Goal: Task Accomplishment & Management: Complete application form

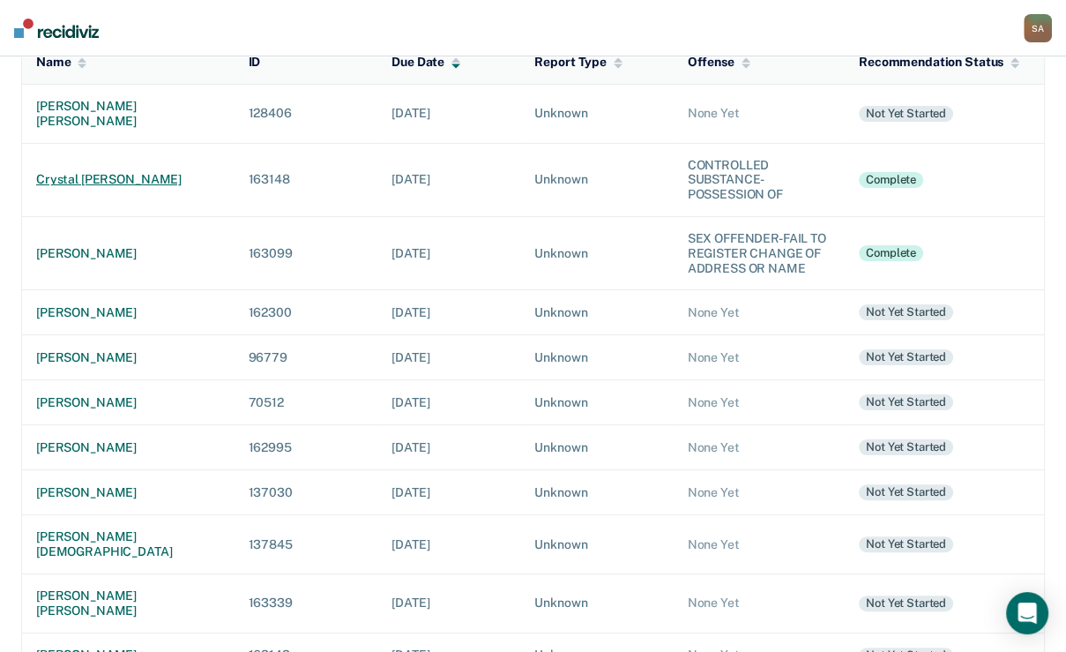
scroll to position [212, 0]
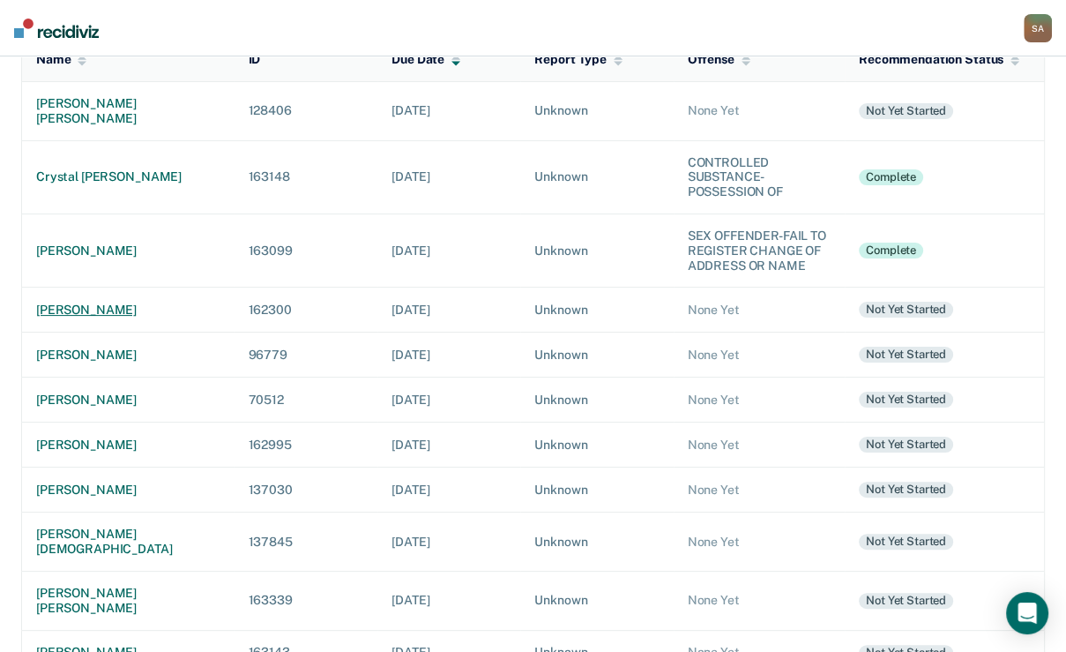
click at [71, 318] on div "[PERSON_NAME]" at bounding box center [127, 310] width 183 height 15
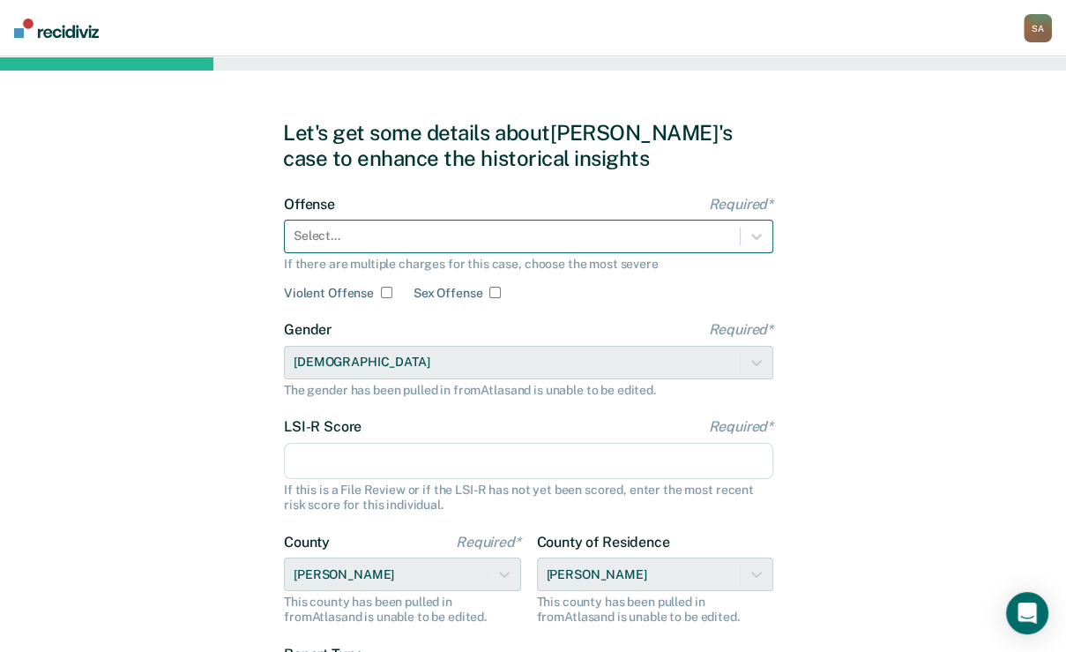
click at [361, 253] on div "Select..." at bounding box center [529, 237] width 490 height 34
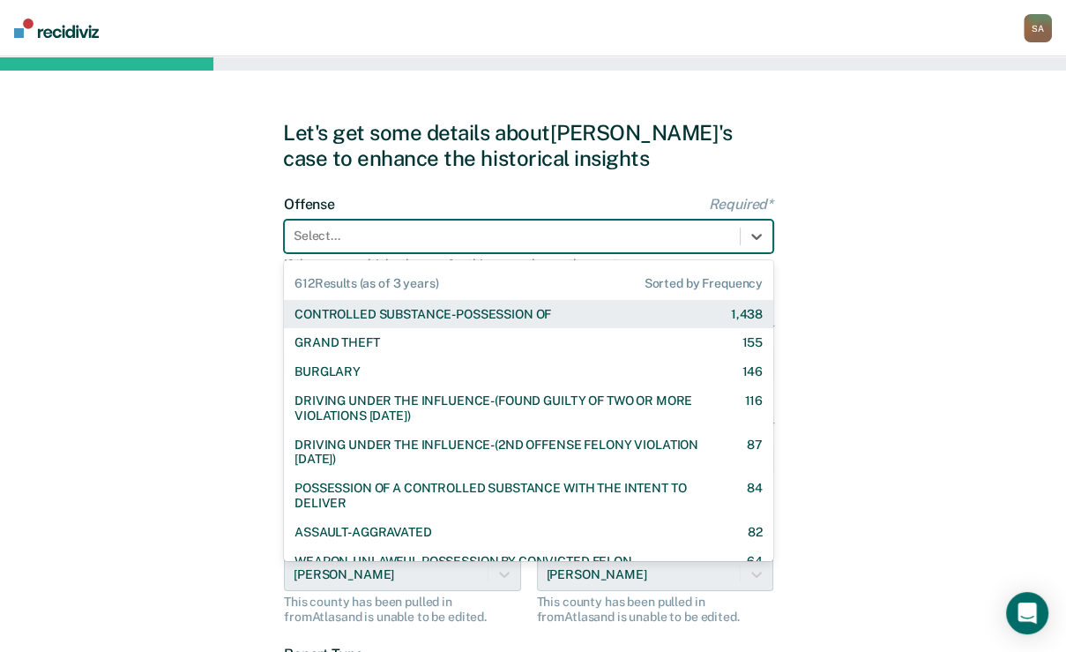
click at [348, 322] on div "CONTROLLED SUBSTANCE-POSSESSION OF" at bounding box center [423, 314] width 257 height 15
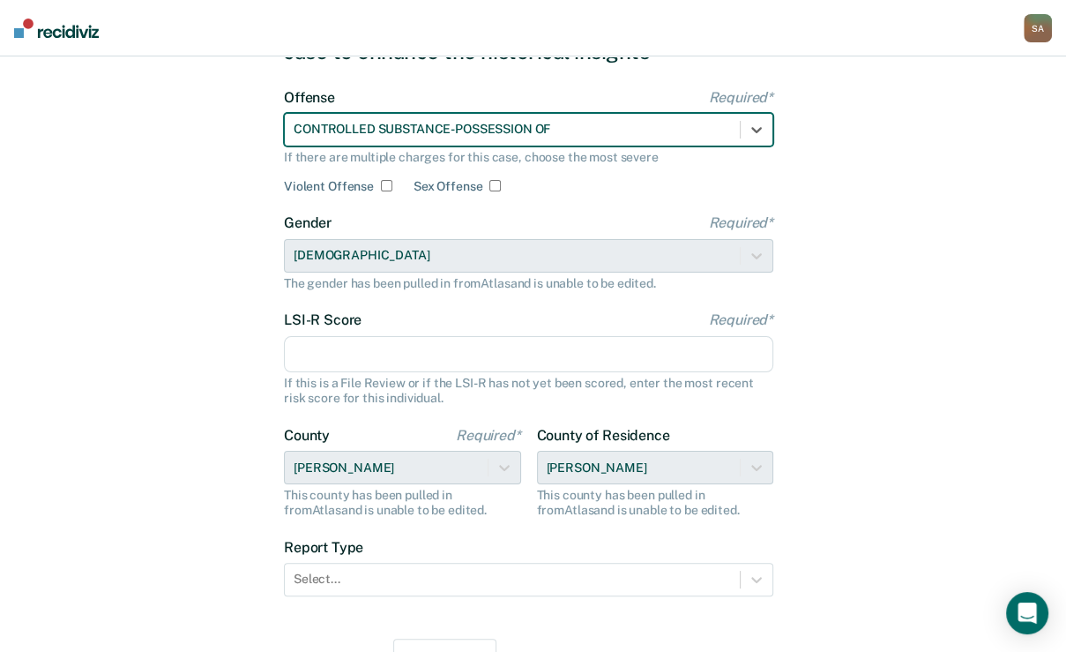
scroll to position [141, 0]
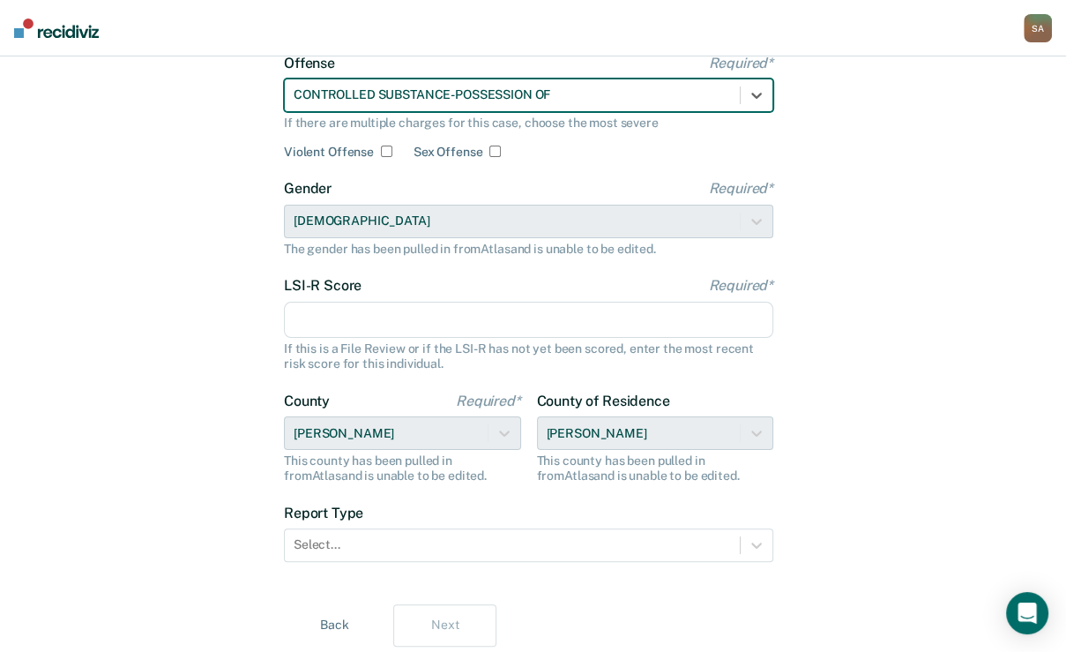
click at [397, 339] on input "LSI-R Score Required*" at bounding box center [529, 320] width 490 height 37
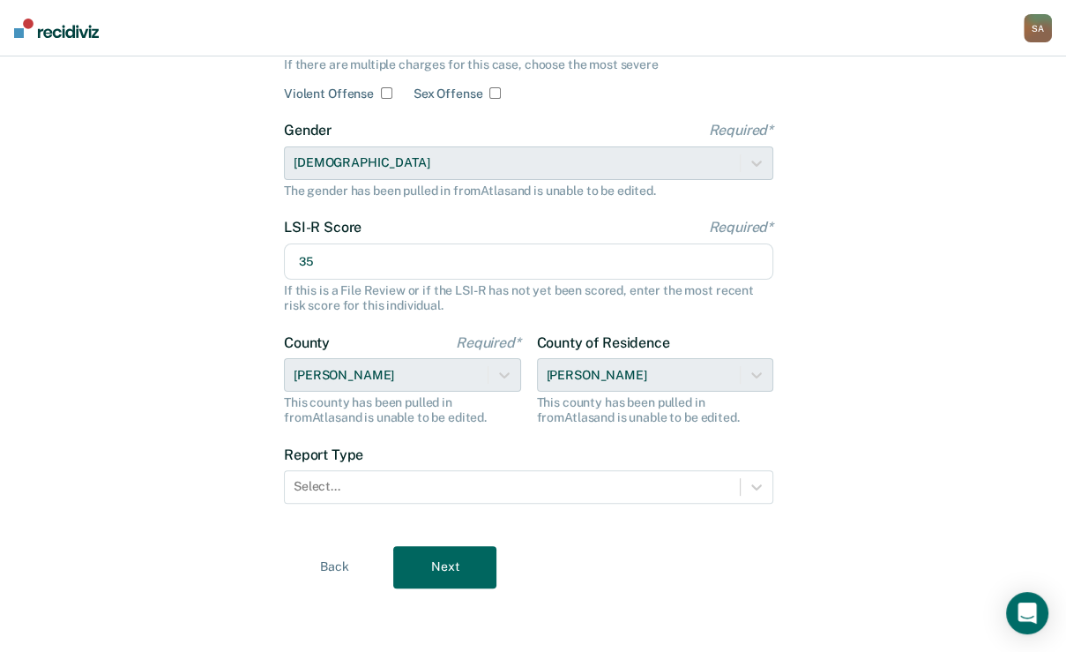
scroll to position [291, 0]
type input "35"
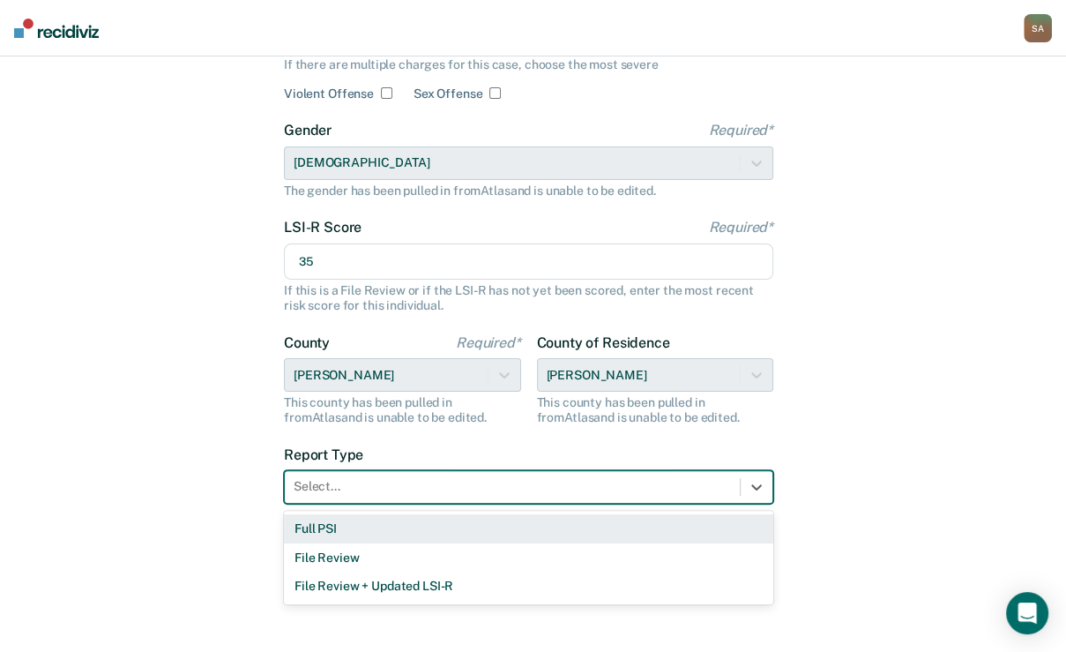
click at [349, 484] on div at bounding box center [512, 486] width 437 height 19
click at [336, 526] on div "Full PSI" at bounding box center [529, 528] width 490 height 29
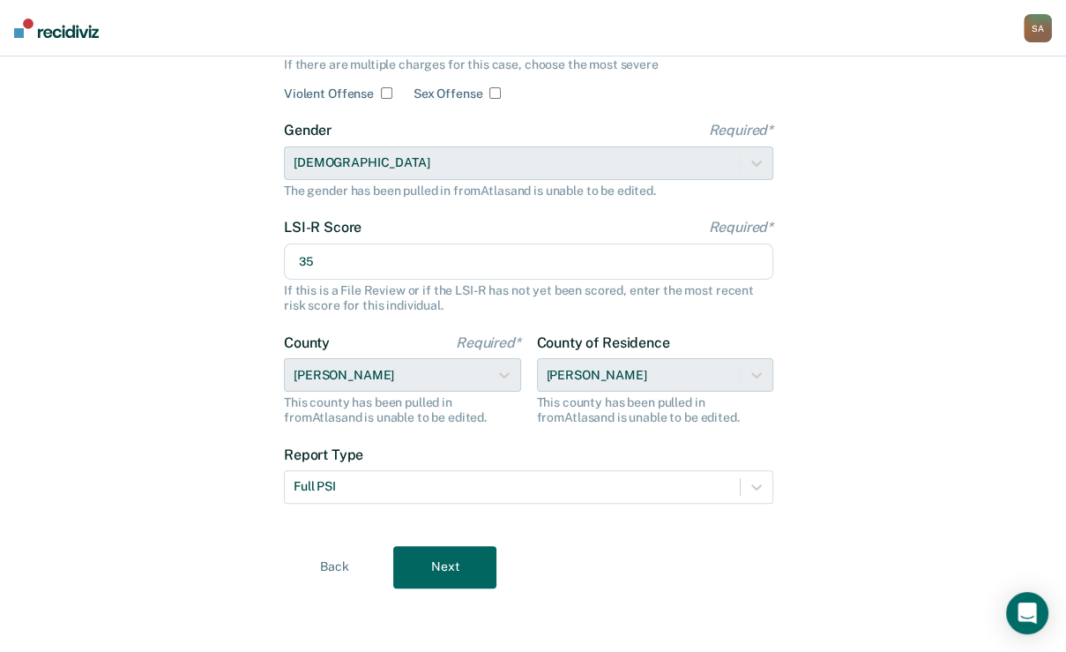
click at [461, 575] on button "Next" at bounding box center [444, 567] width 103 height 42
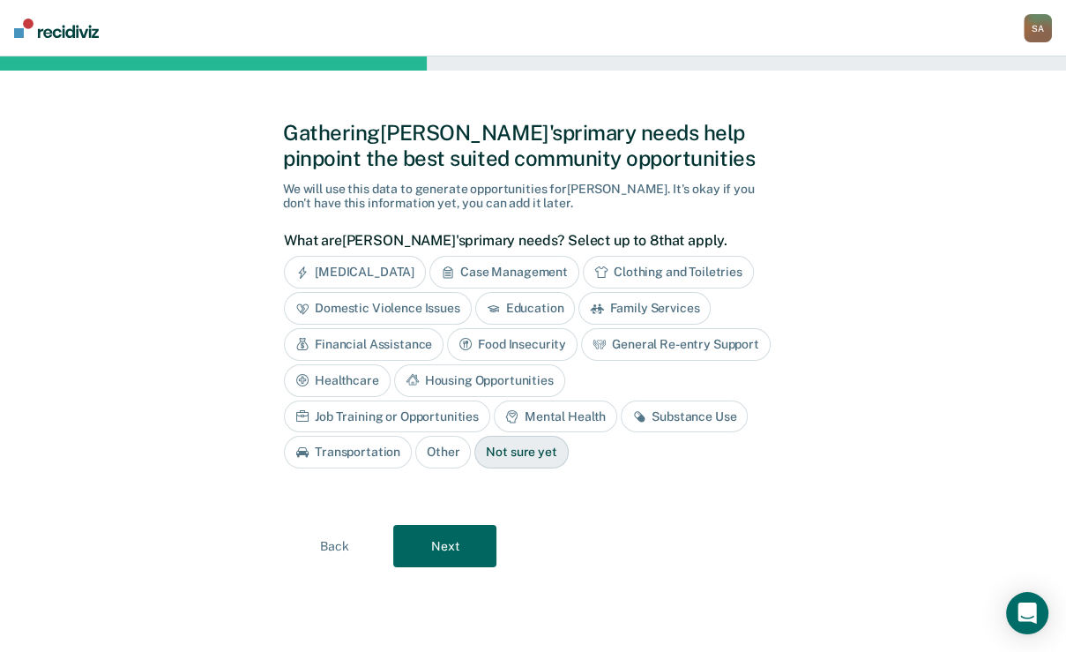
scroll to position [0, 0]
click at [509, 288] on div "Case Management" at bounding box center [505, 272] width 150 height 33
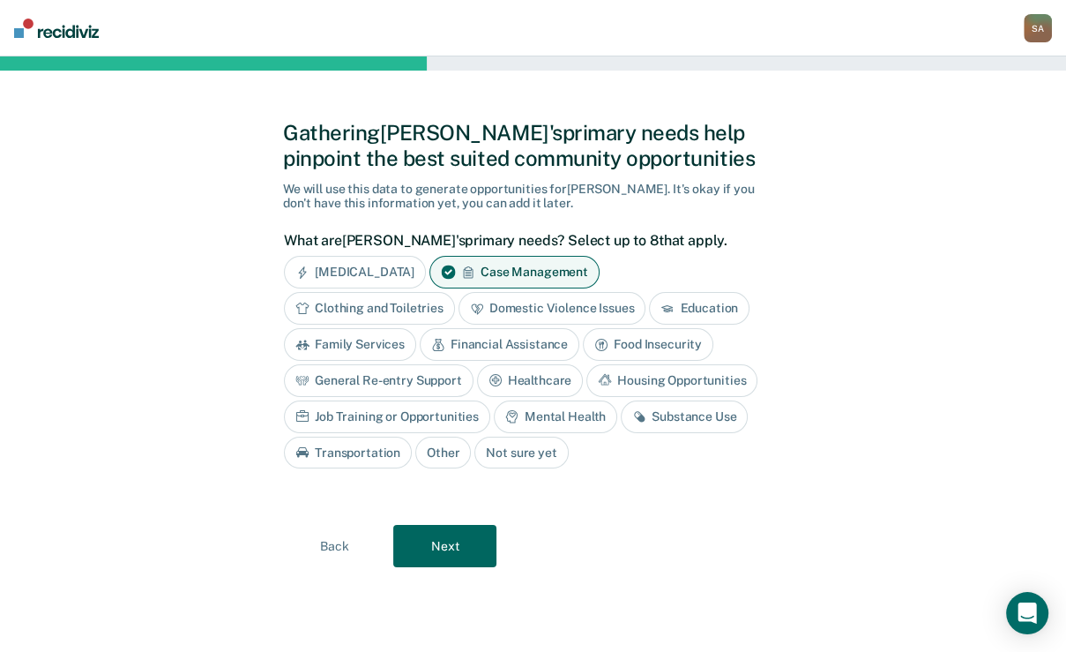
scroll to position [71, 0]
click at [579, 357] on div "Financial Assistance" at bounding box center [500, 344] width 160 height 33
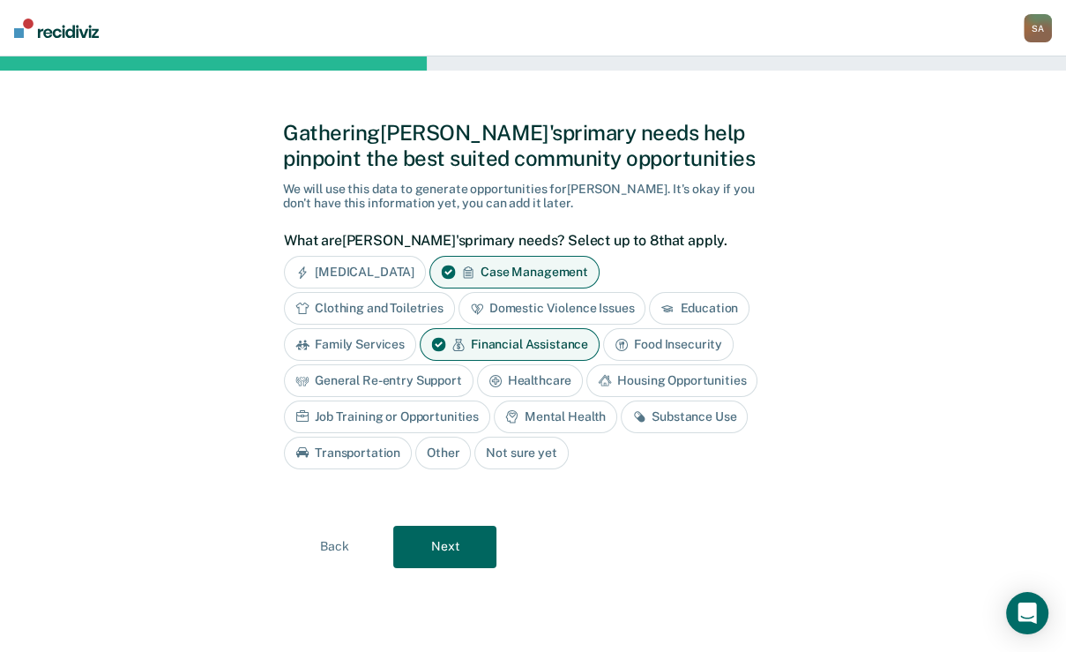
scroll to position [108, 0]
click at [477, 391] on div "Healthcare" at bounding box center [530, 380] width 107 height 33
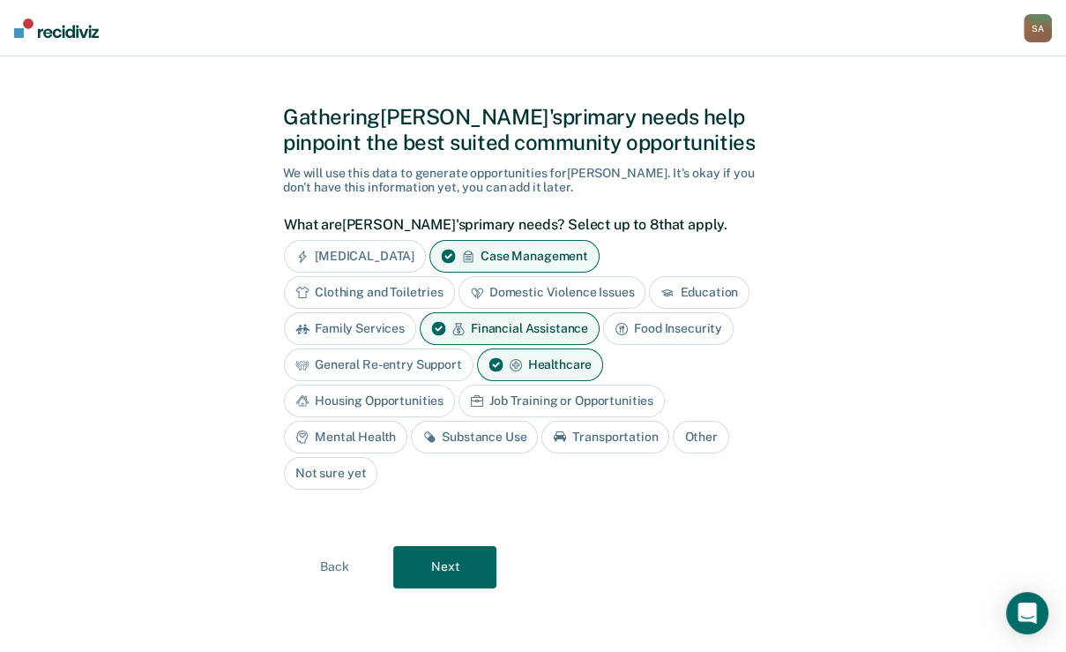
click at [407, 424] on div "Mental Health" at bounding box center [345, 437] width 123 height 33
click at [431, 453] on div "Substance Use" at bounding box center [494, 437] width 127 height 33
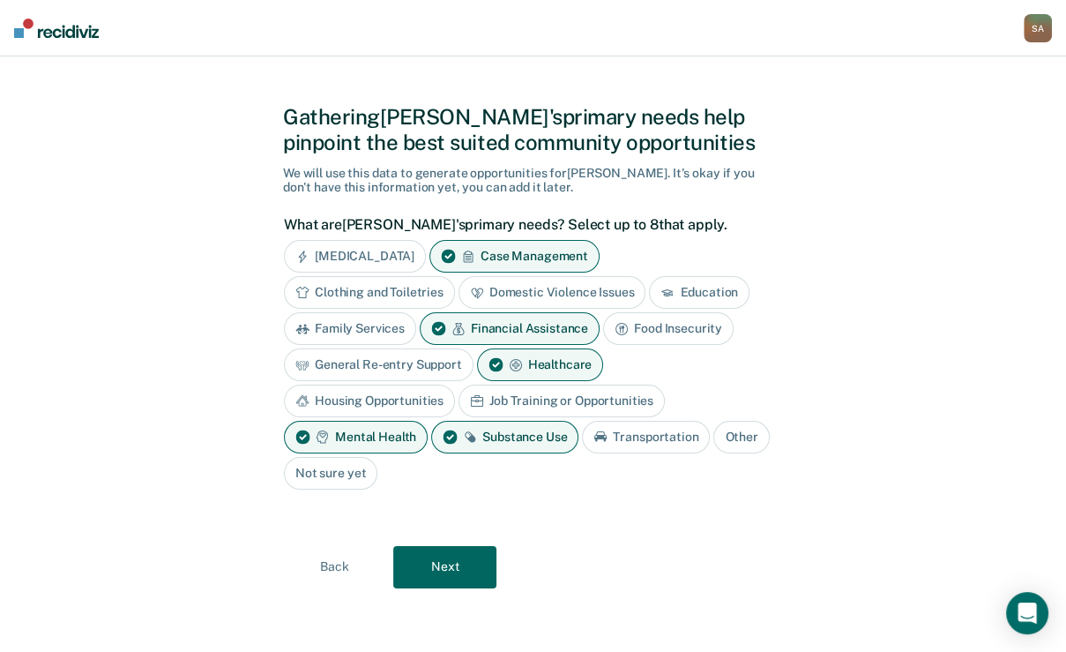
click at [445, 588] on button "Next" at bounding box center [444, 567] width 103 height 42
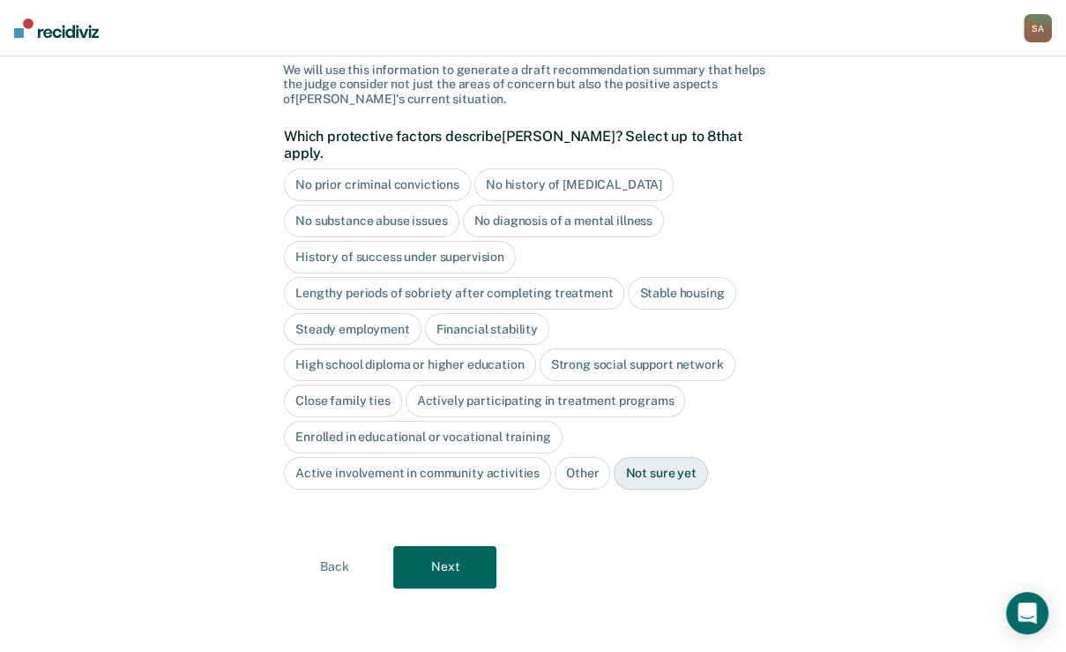
scroll to position [163, 0]
click at [540, 381] on div "Strong social support network" at bounding box center [638, 364] width 196 height 33
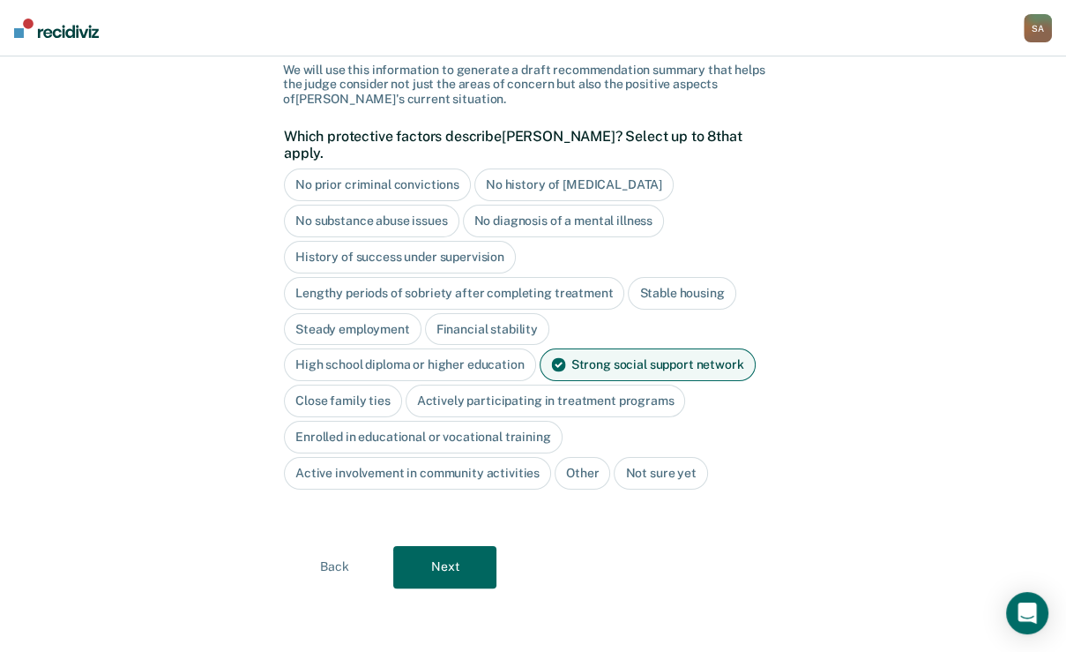
click at [457, 586] on button "Next" at bounding box center [444, 567] width 103 height 42
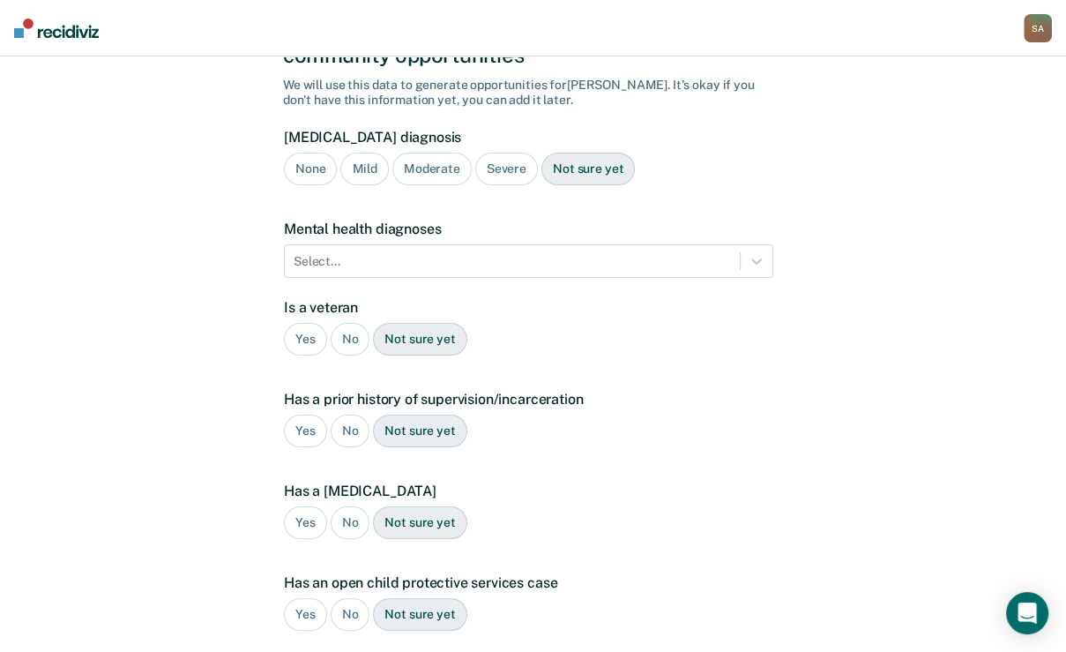
scroll to position [99, 0]
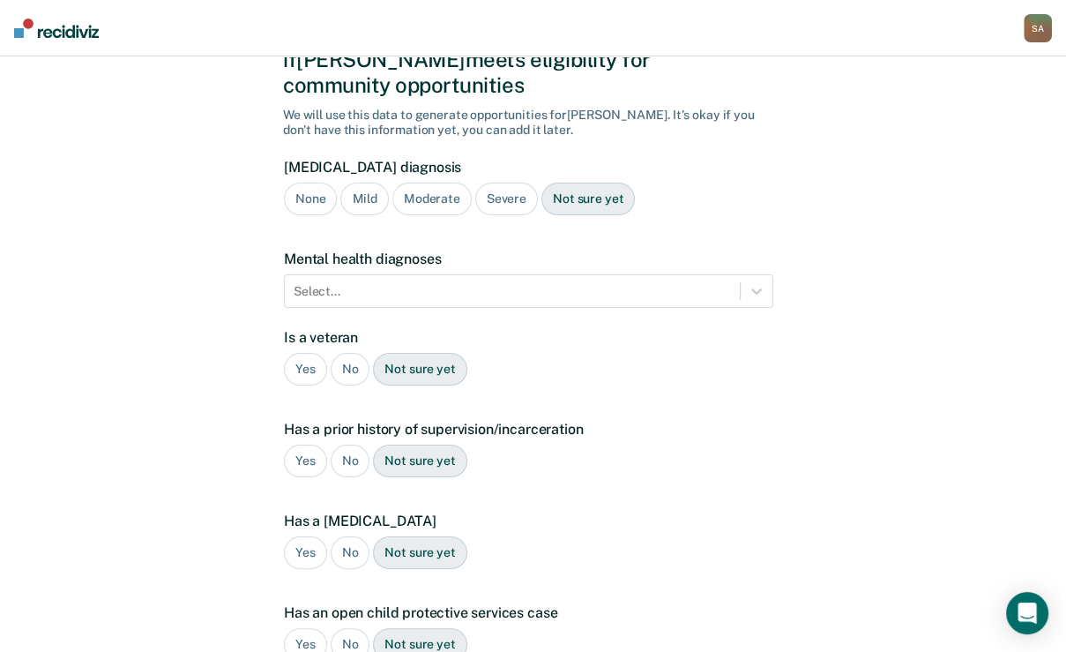
click at [374, 215] on div "Mild" at bounding box center [364, 199] width 48 height 33
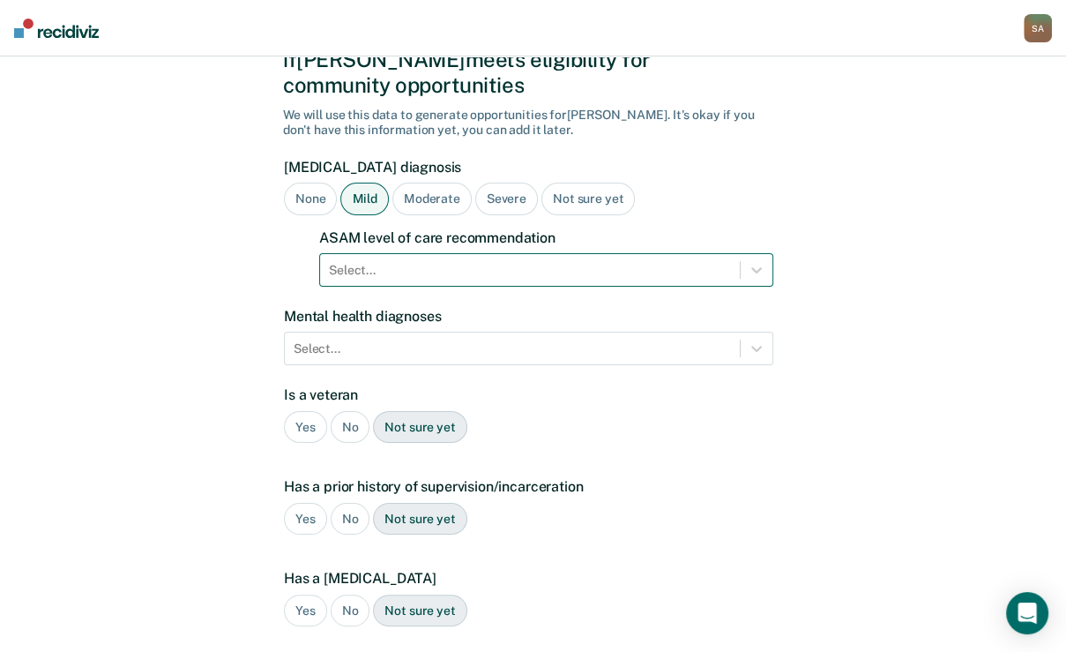
click at [393, 280] on div at bounding box center [530, 270] width 402 height 19
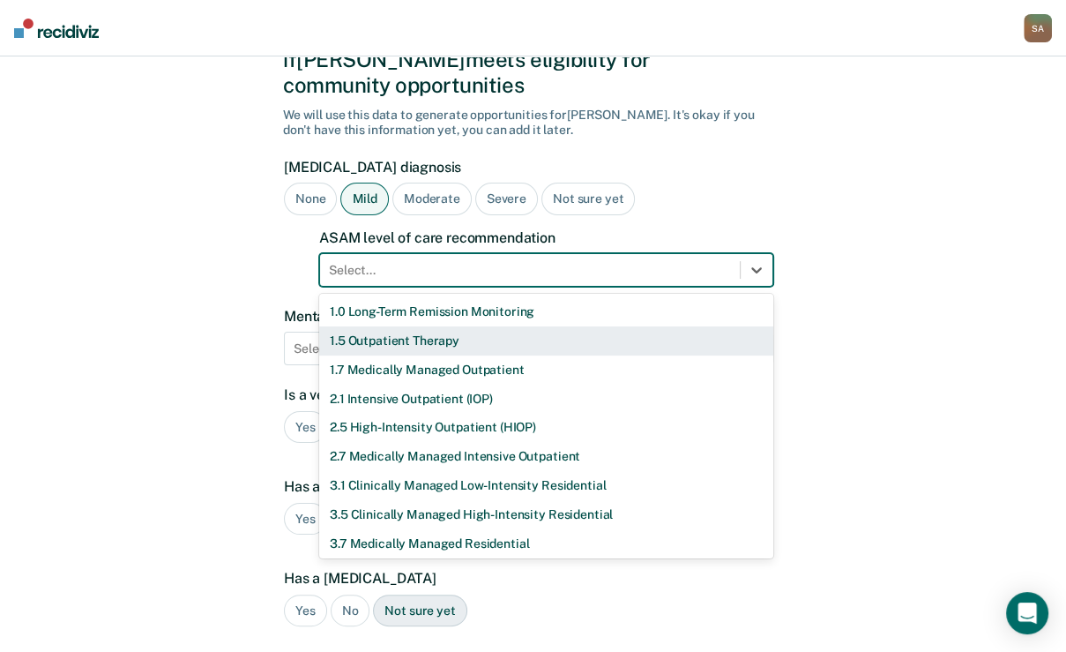
click at [381, 355] on div "1.5 Outpatient Therapy" at bounding box center [546, 340] width 454 height 29
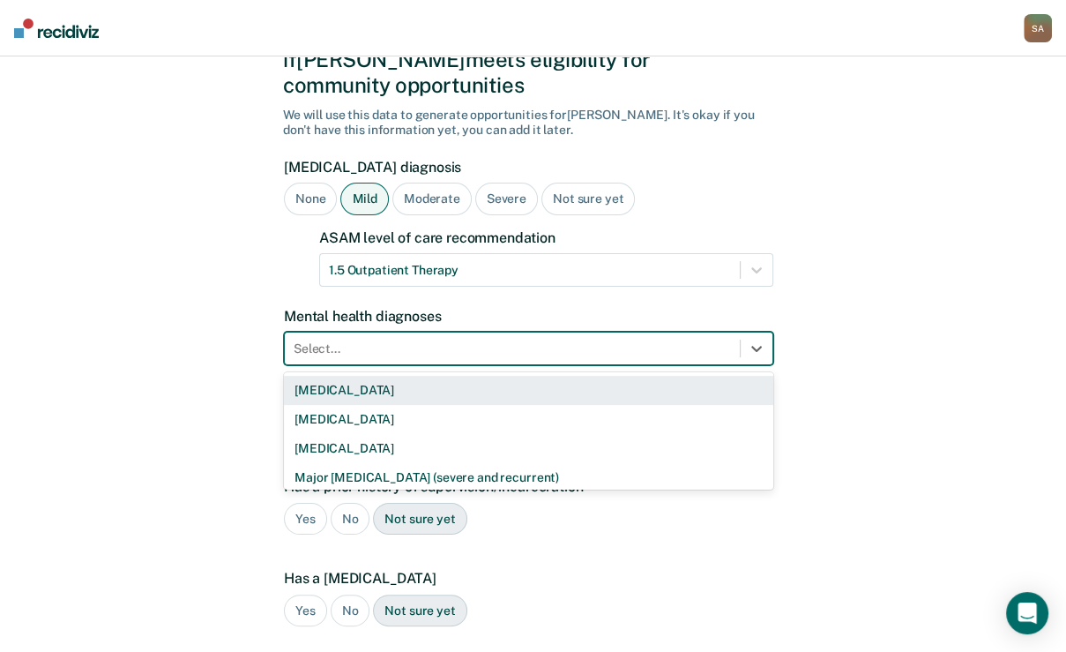
click at [417, 365] on div "9 results available. Use Up and Down to choose options, press Enter to select t…" at bounding box center [529, 349] width 490 height 34
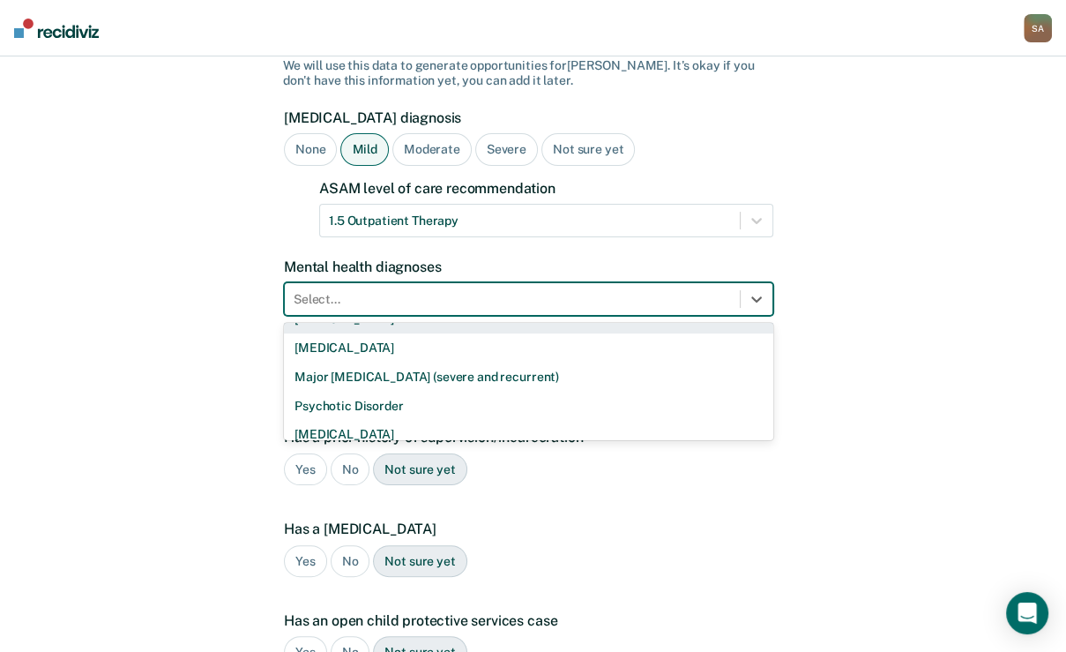
scroll to position [71, 0]
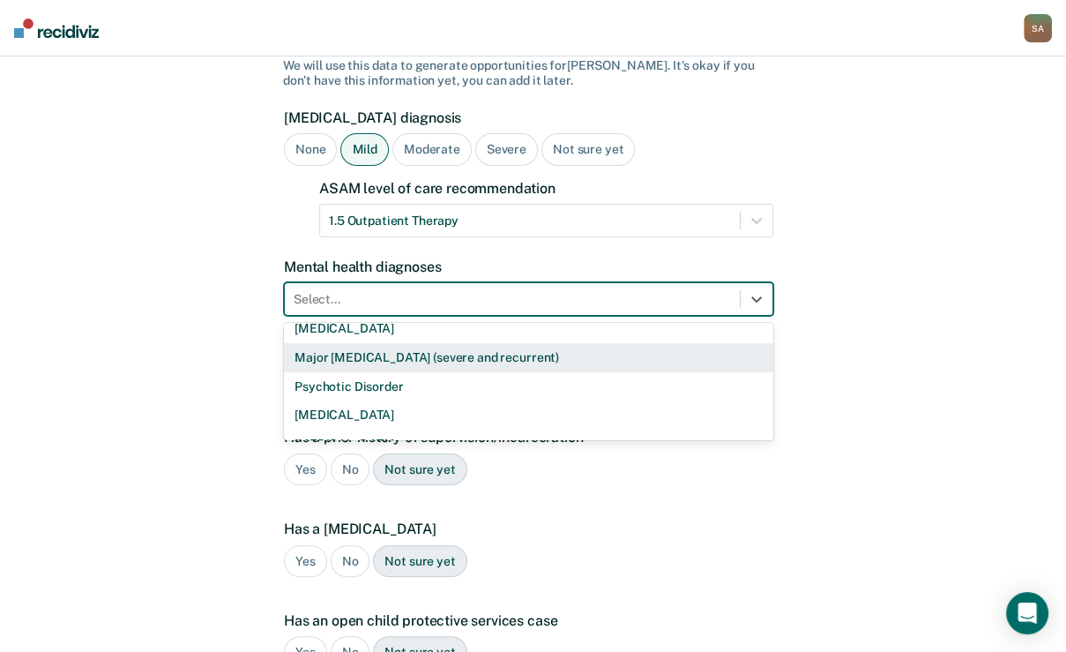
click at [385, 372] on div "Major [MEDICAL_DATA] (severe and recurrent)" at bounding box center [529, 357] width 490 height 29
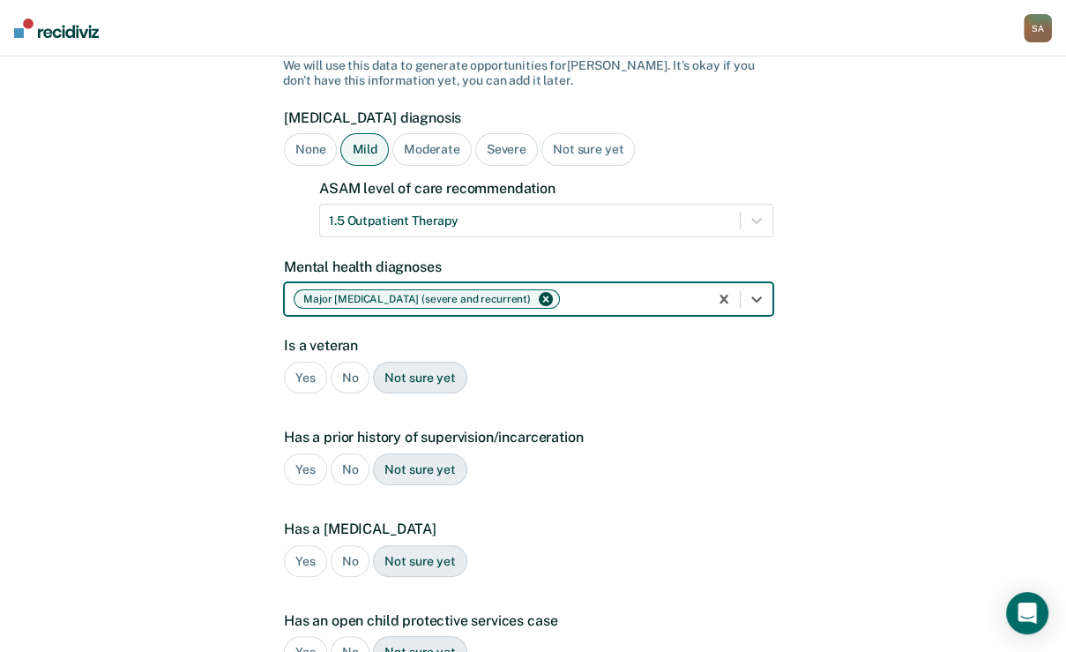
click at [349, 394] on div "No" at bounding box center [351, 378] width 40 height 33
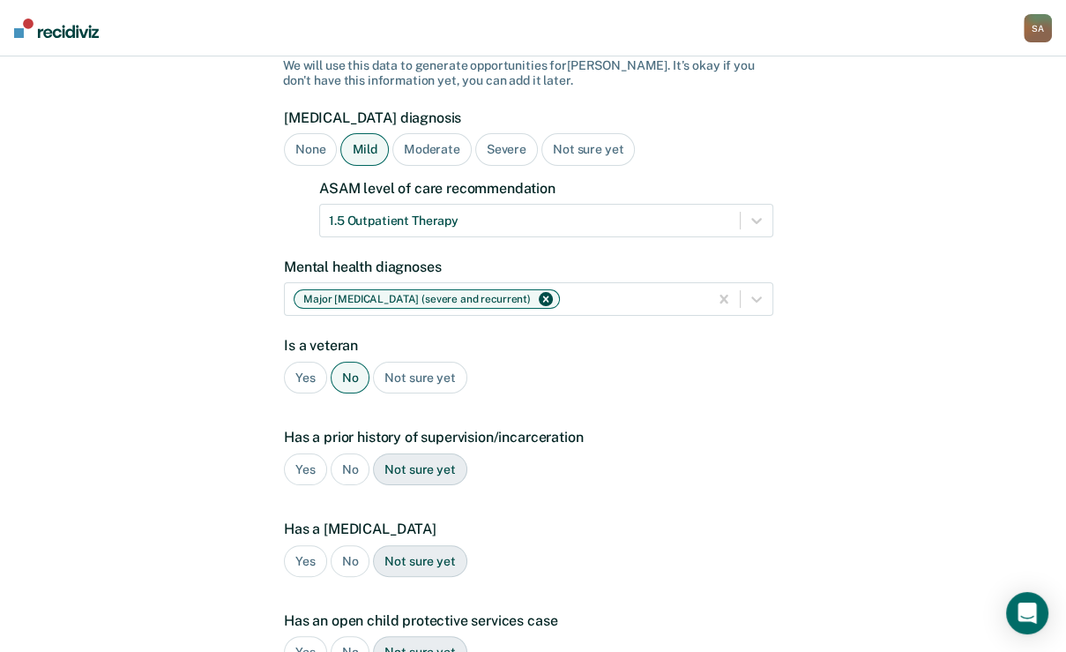
scroll to position [219, 0]
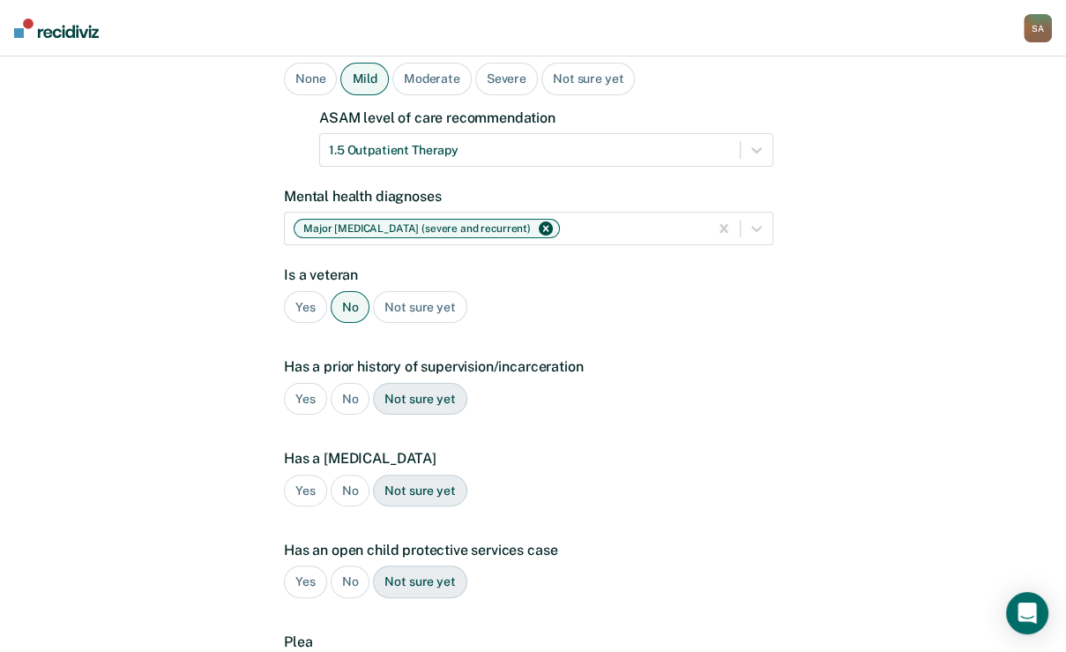
click at [310, 415] on div "Yes" at bounding box center [305, 399] width 43 height 33
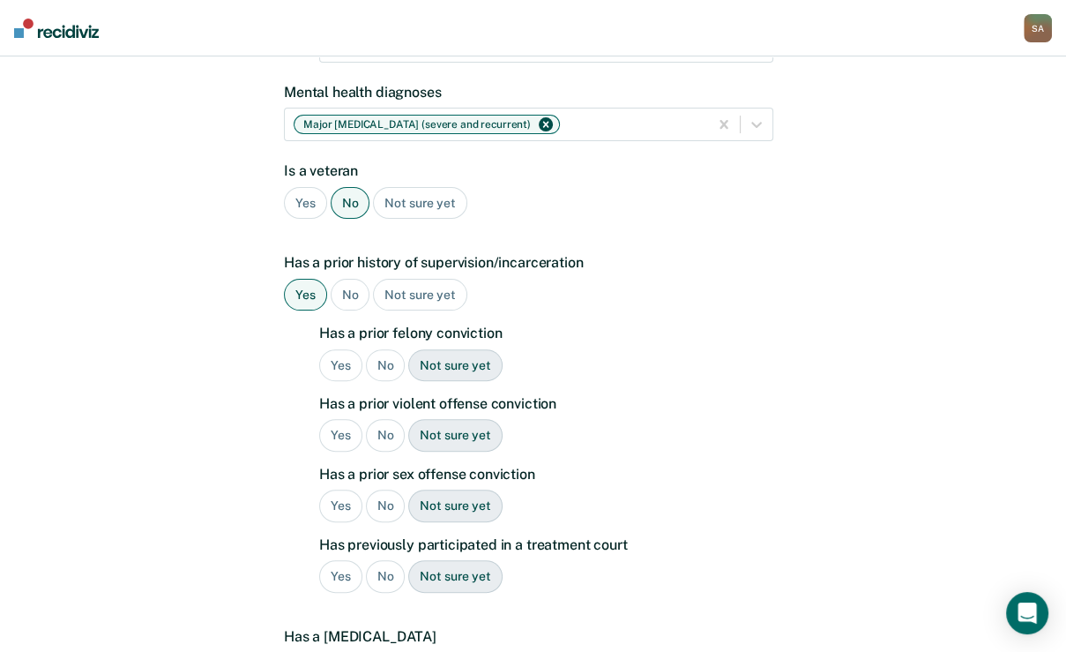
scroll to position [360, 0]
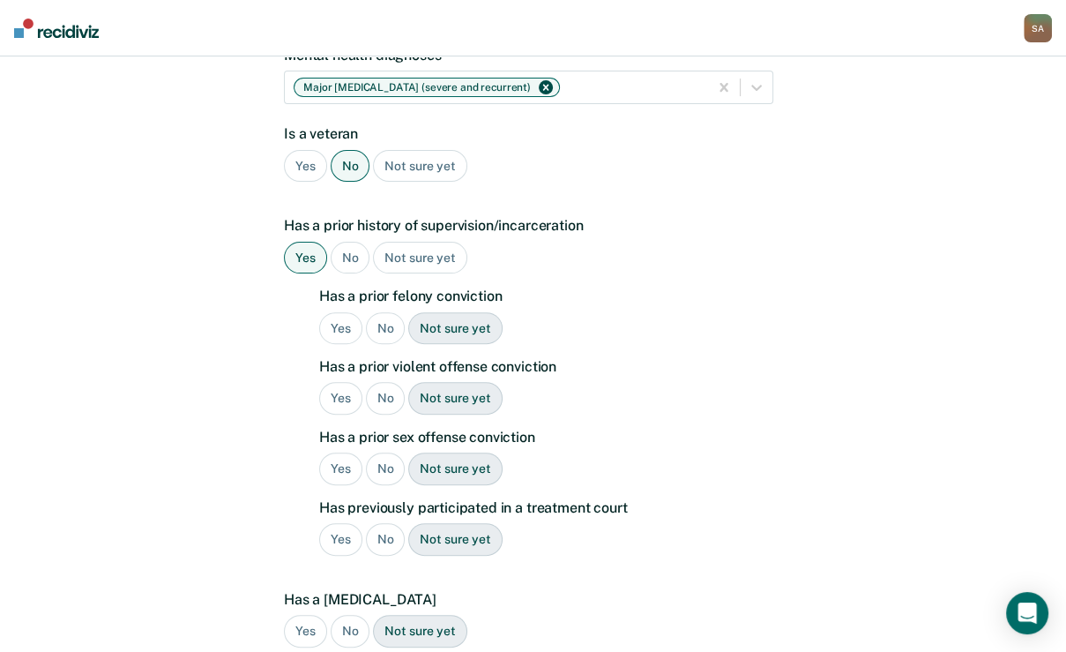
click at [356, 345] on div "Yes" at bounding box center [340, 328] width 43 height 33
click at [335, 485] on div "Yes" at bounding box center [340, 468] width 43 height 33
